Goal: Download file/media

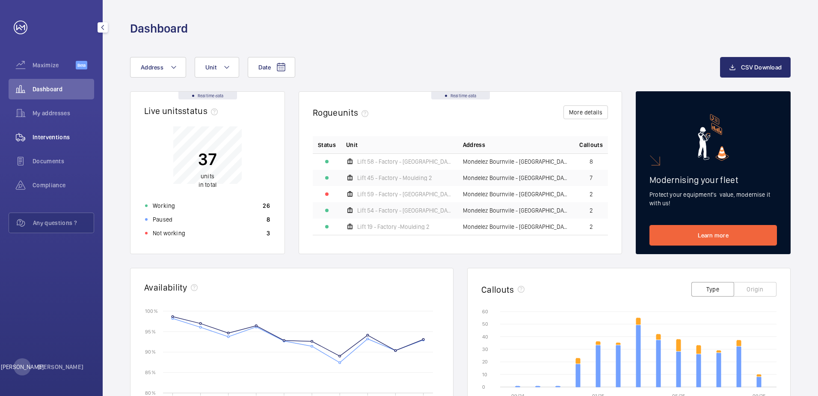
click at [63, 141] on span "Interventions" at bounding box center [64, 137] width 62 height 9
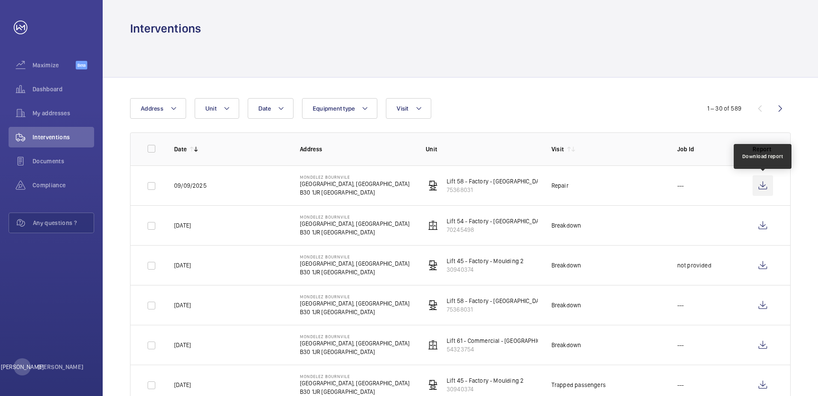
click at [760, 187] on wm-front-icon-button at bounding box center [763, 185] width 21 height 21
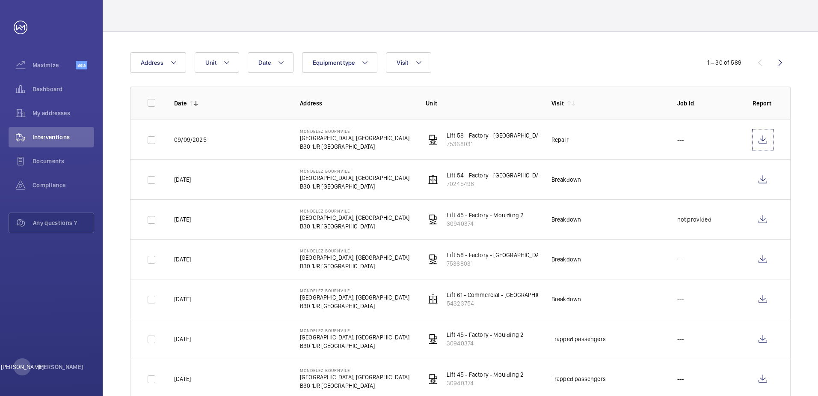
scroll to position [214, 0]
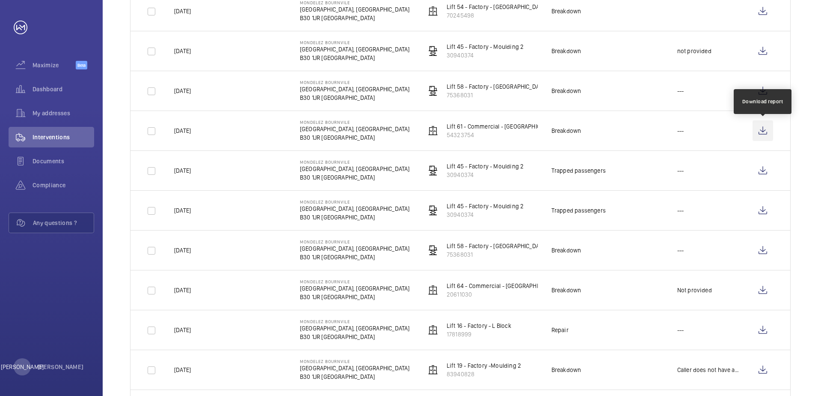
click at [763, 137] on wm-front-icon-button at bounding box center [763, 130] width 21 height 21
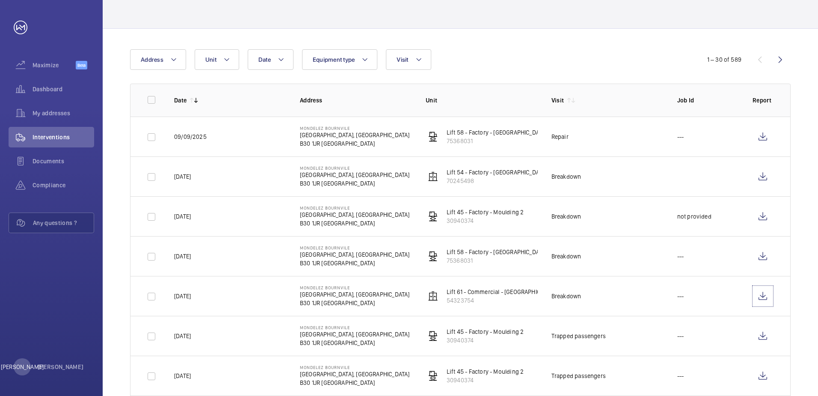
scroll to position [0, 0]
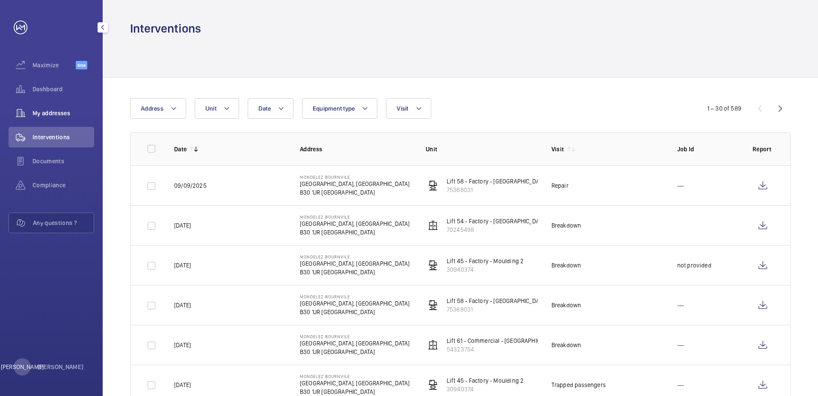
click at [65, 113] on span "My addresses" at bounding box center [64, 113] width 62 height 9
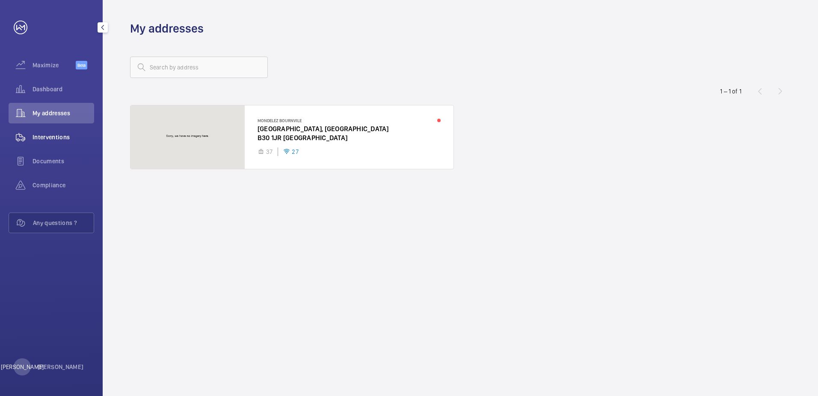
click at [65, 132] on div "Interventions" at bounding box center [52, 137] width 86 height 21
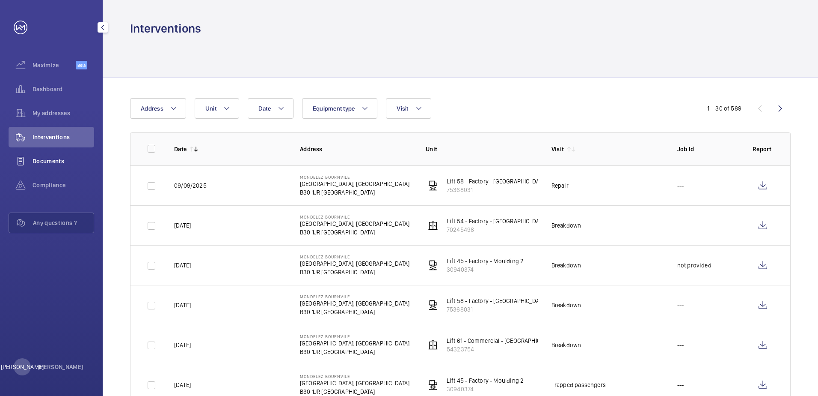
click at [68, 164] on span "Documents" at bounding box center [64, 161] width 62 height 9
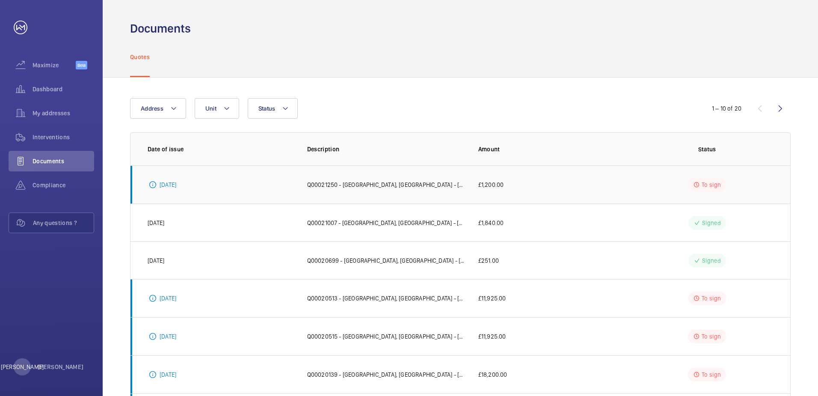
click at [318, 189] on td "Q00021250 - [GEOGRAPHIC_DATA], [GEOGRAPHIC_DATA] - [GEOGRAPHIC_DATA] | GWS - [G…" at bounding box center [379, 184] width 171 height 38
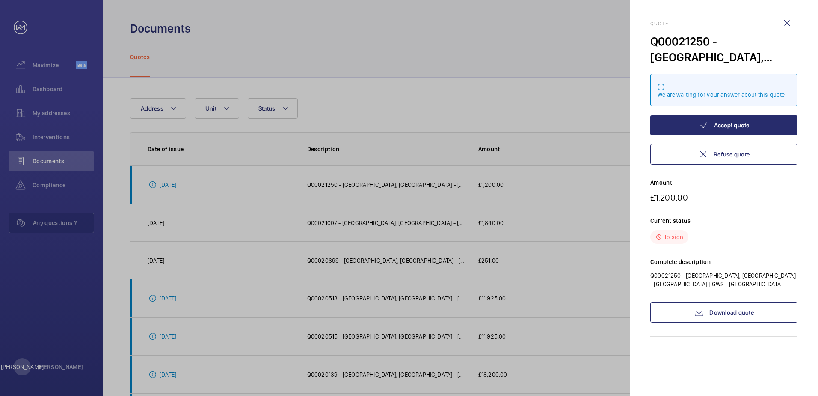
click at [59, 103] on div at bounding box center [409, 198] width 818 height 396
